Goal: Information Seeking & Learning: Learn about a topic

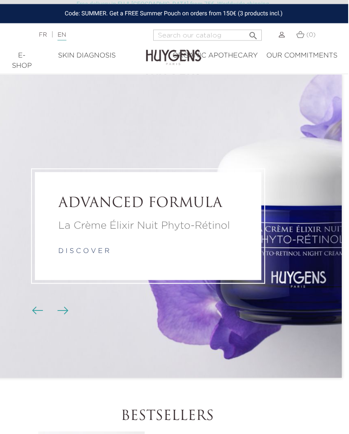
scroll to position [0, 6]
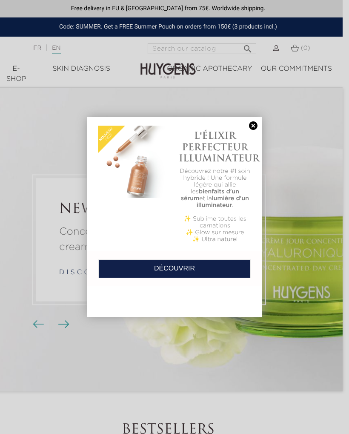
click at [334, 172] on div at bounding box center [174, 217] width 349 height 434
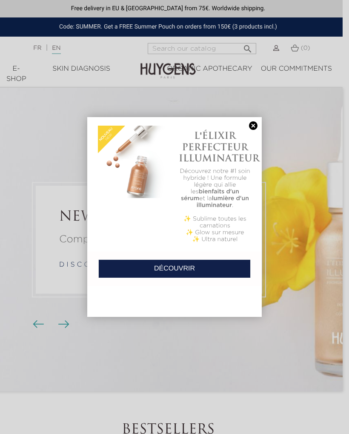
click at [257, 124] on link at bounding box center [254, 125] width 12 height 9
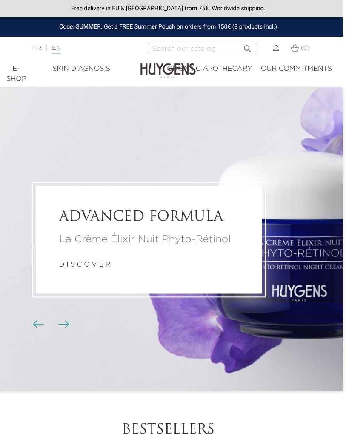
click at [217, 72] on div "Organic Apothecary" at bounding box center [209, 69] width 85 height 10
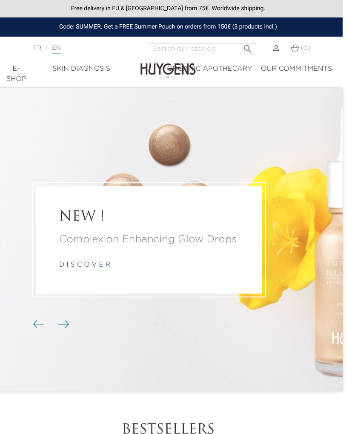
click at [19, 81] on div "E-Shop" at bounding box center [16, 74] width 24 height 20
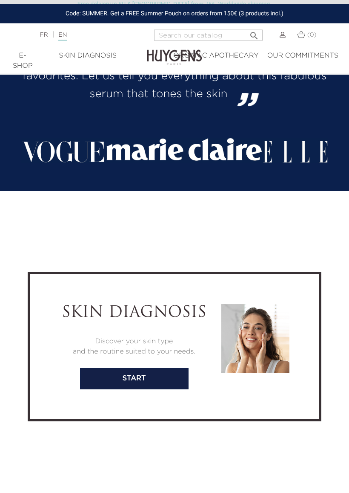
scroll to position [2153, 0]
click at [151, 377] on link "start" at bounding box center [134, 378] width 109 height 21
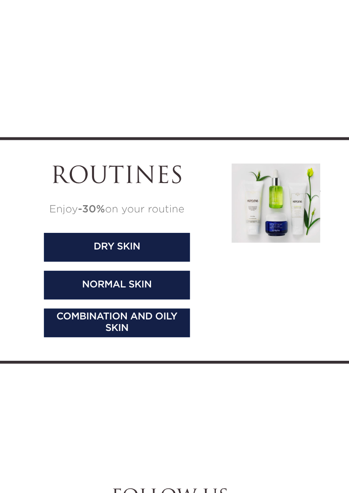
scroll to position [3711, 0]
click at [106, 355] on link "Combination and oily skin" at bounding box center [135, 365] width 109 height 21
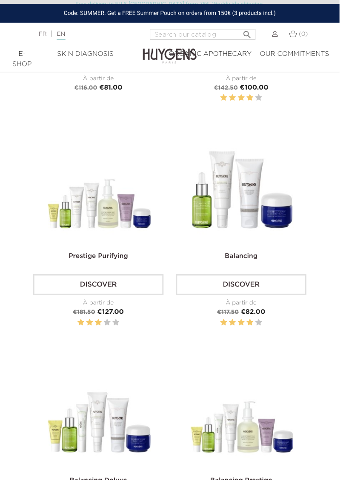
scroll to position [561, 0]
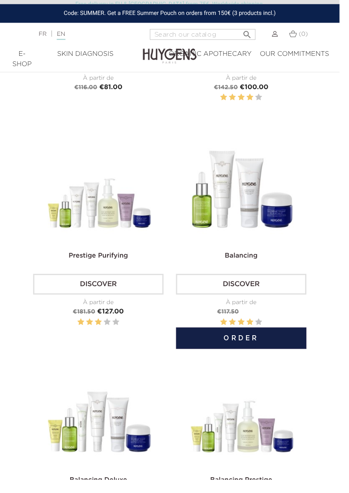
click at [256, 234] on img at bounding box center [249, 198] width 107 height 107
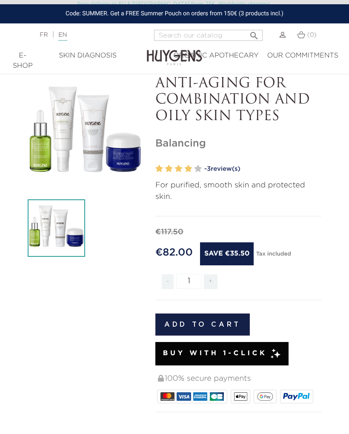
scroll to position [33, 0]
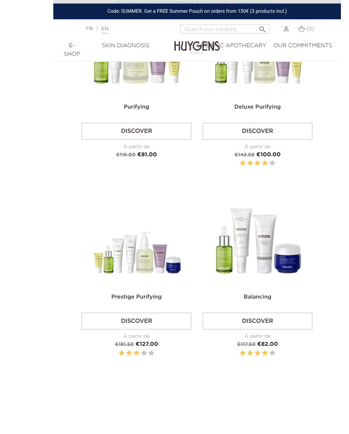
scroll to position [535, 0]
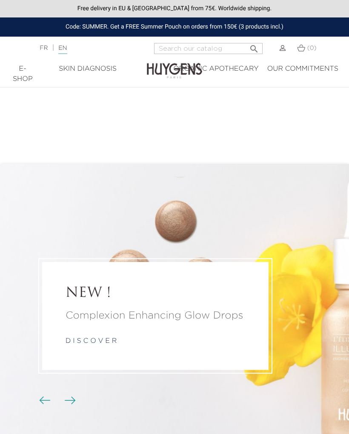
scroll to position [3855, 48]
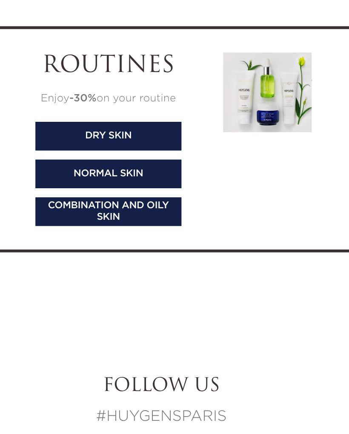
click at [96, 243] on link "normal skin" at bounding box center [129, 240] width 109 height 21
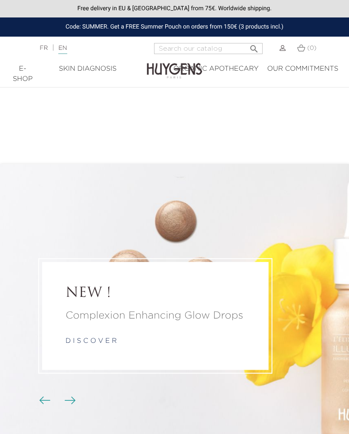
scroll to position [3855, 48]
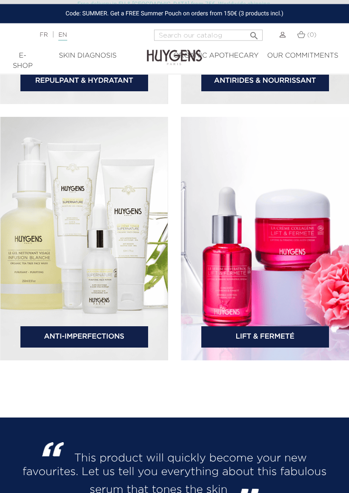
scroll to position [1758, 0]
click at [280, 338] on link "Lift & Fermeté" at bounding box center [266, 336] width 128 height 21
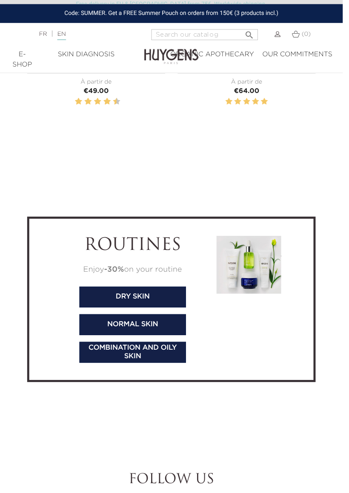
scroll to position [3720, 0]
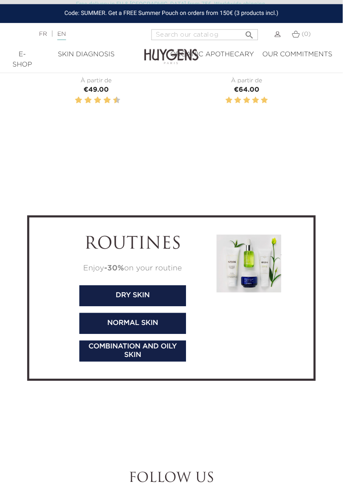
click at [144, 353] on link "Combination and oily skin" at bounding box center [135, 356] width 109 height 21
